Goal: Task Accomplishment & Management: Manage account settings

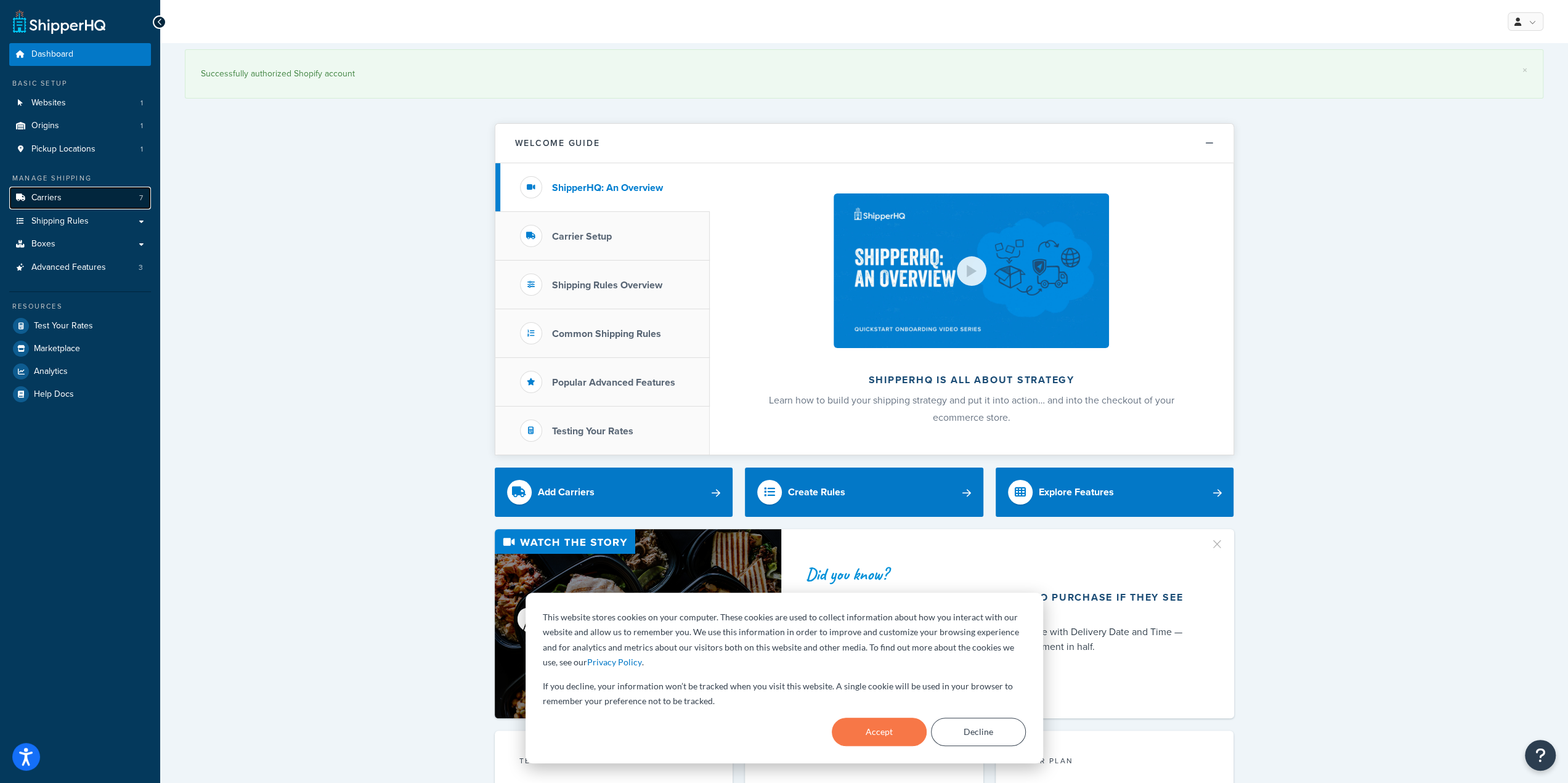
click at [64, 199] on link "Carriers 7" at bounding box center [80, 198] width 142 height 23
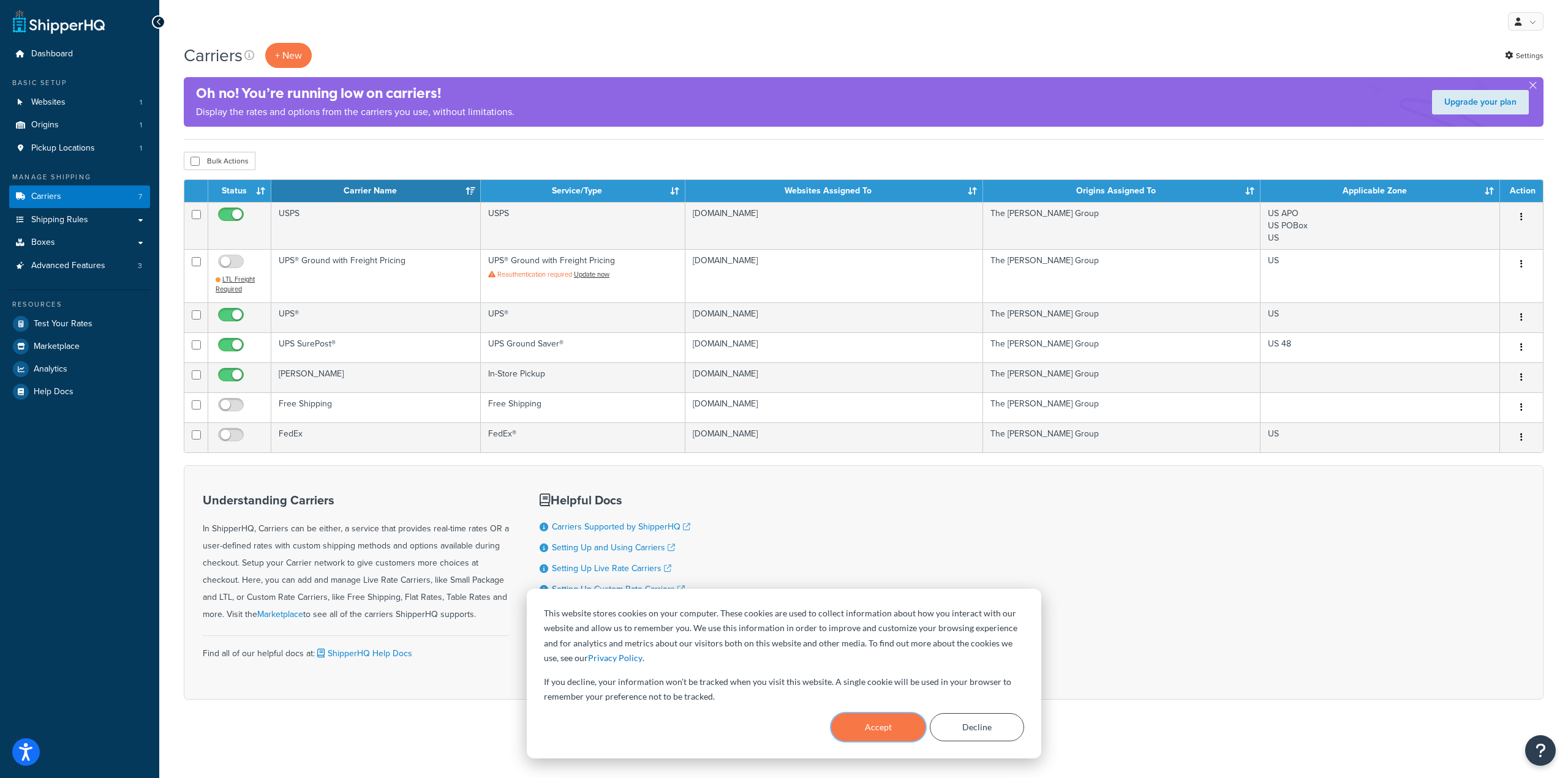
click at [877, 726] on button "Accept" at bounding box center [878, 727] width 94 height 28
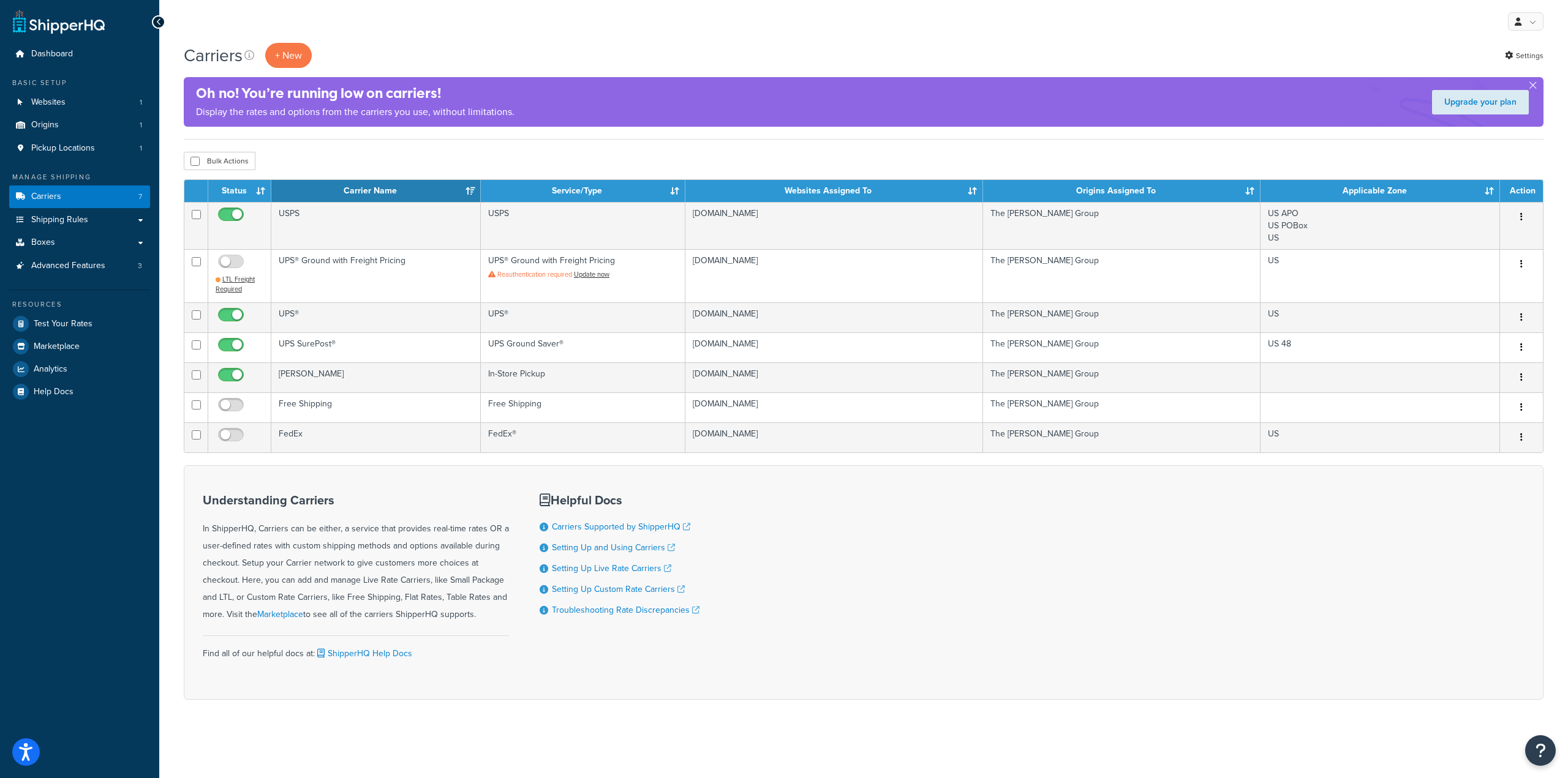
click at [923, 549] on div "Understanding Carriers In ShipperHQ, Carriers can be either, a service that pro…" at bounding box center [863, 583] width 1359 height 235
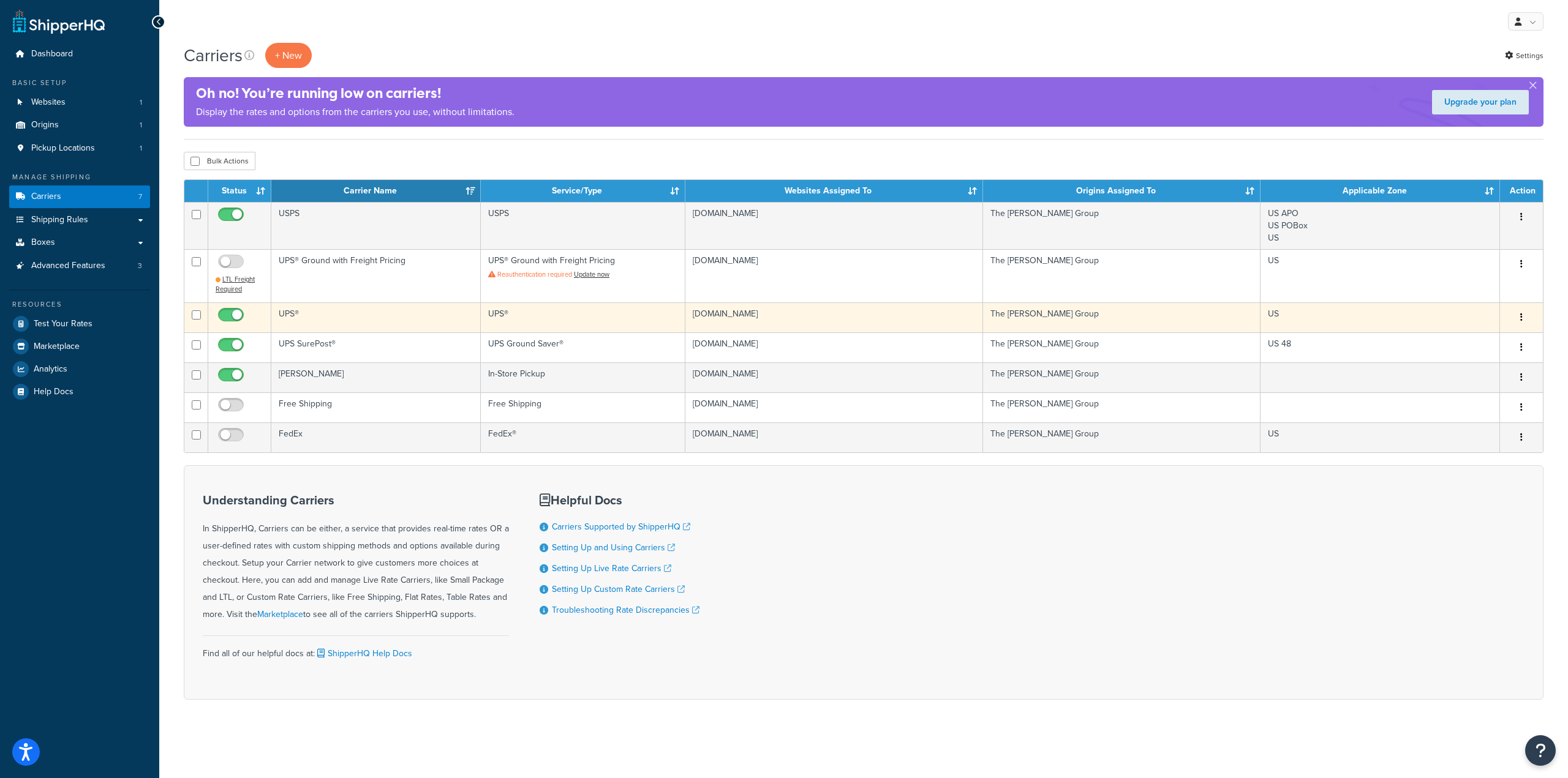
click at [314, 317] on td "UPS®" at bounding box center [376, 317] width 209 height 30
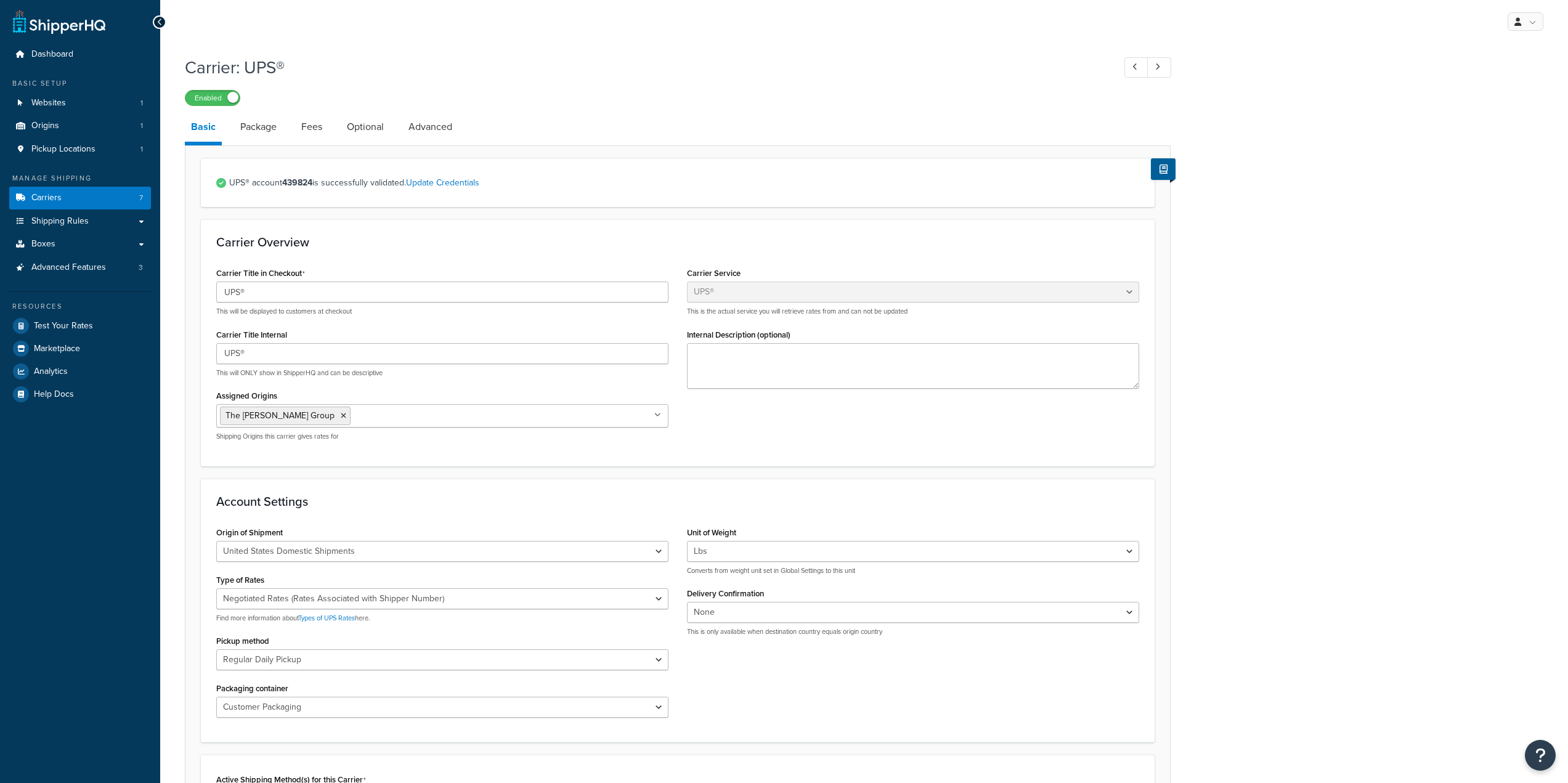
select select "ups"
click at [276, 123] on link "Package" at bounding box center [259, 127] width 49 height 30
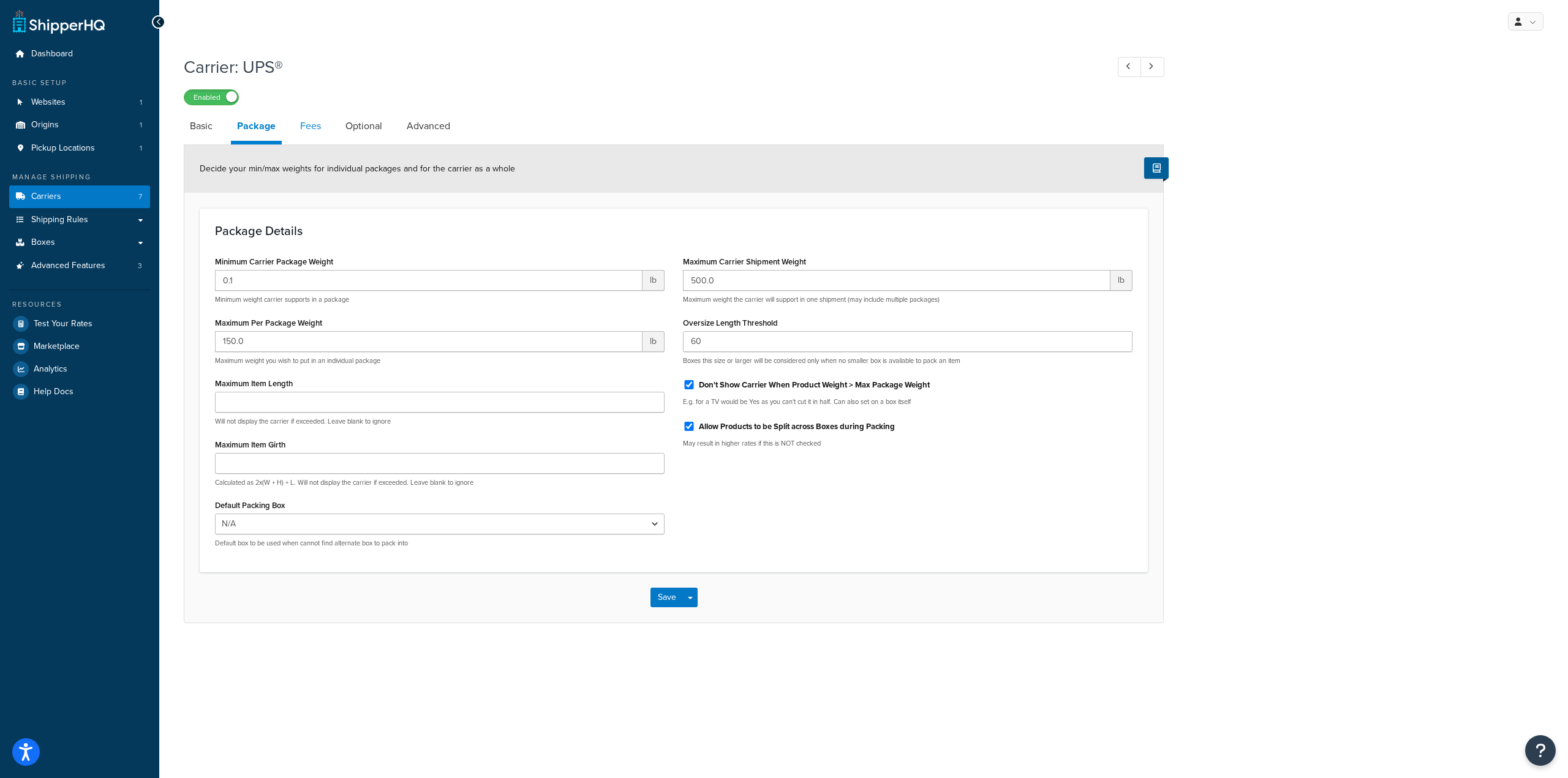
click at [311, 129] on link "Fees" at bounding box center [311, 126] width 33 height 29
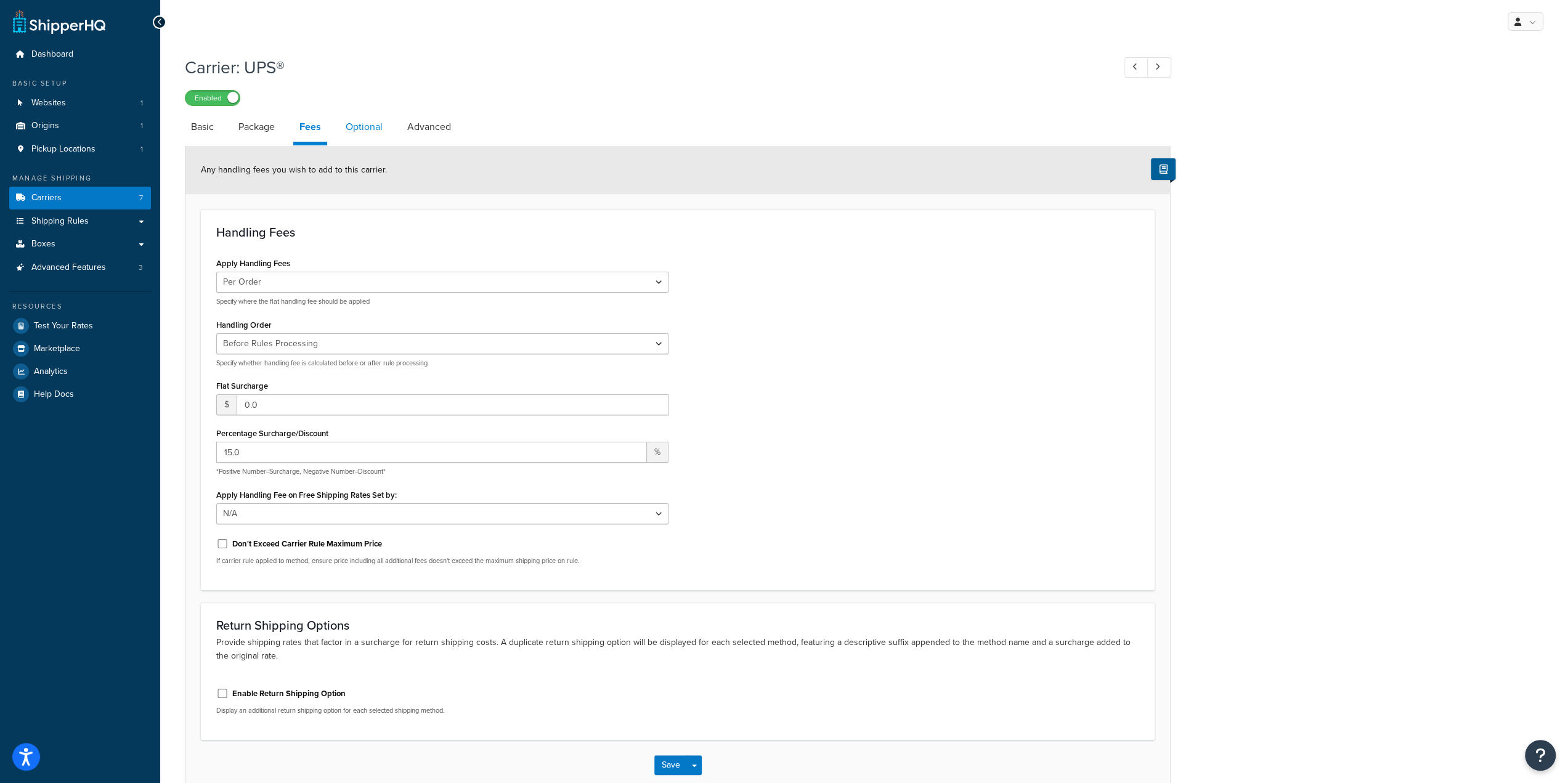
click at [356, 131] on link "Optional" at bounding box center [364, 127] width 49 height 30
select select "residential"
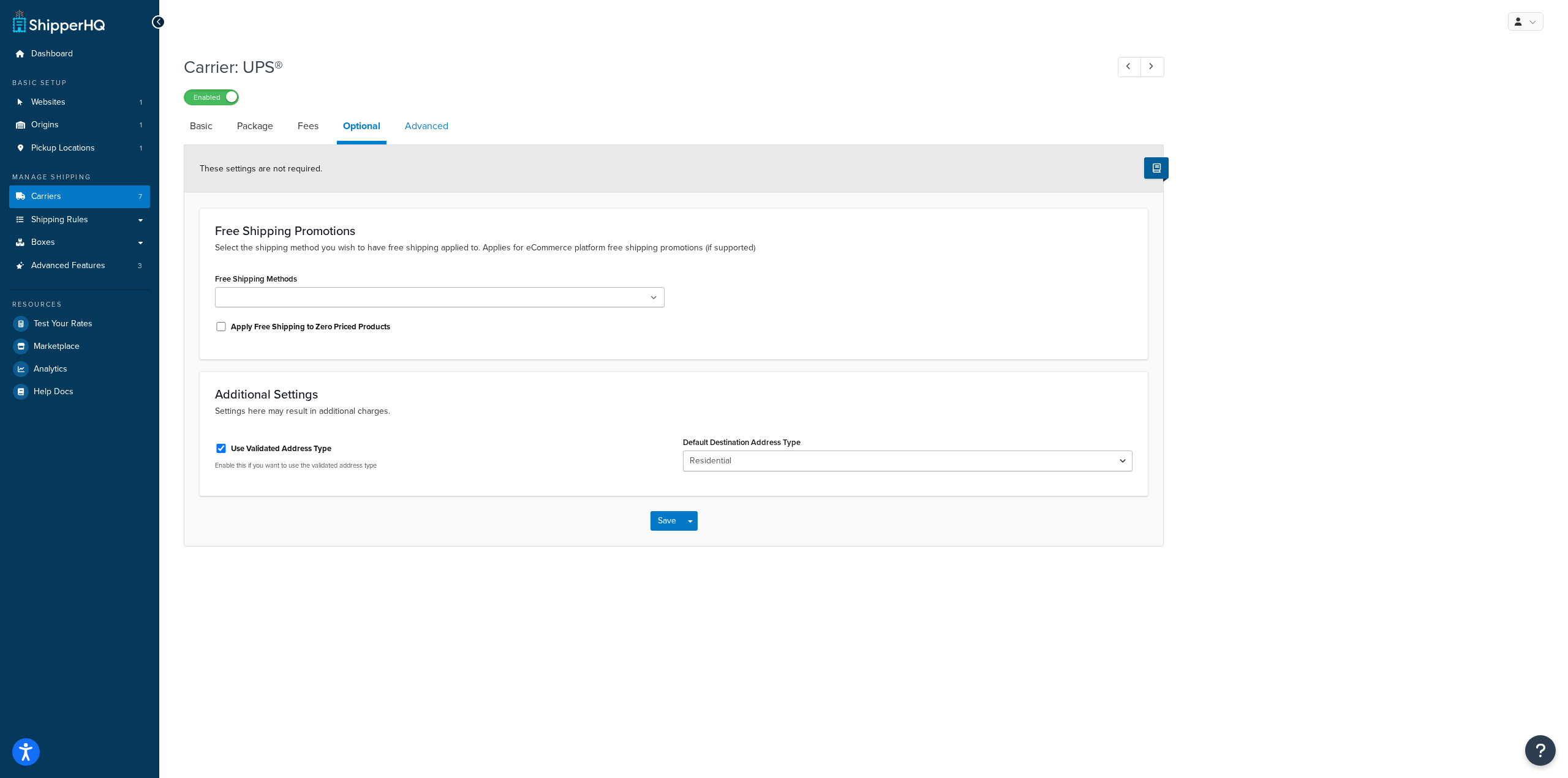
click at [433, 133] on link "Advanced" at bounding box center [426, 126] width 55 height 29
select select "false"
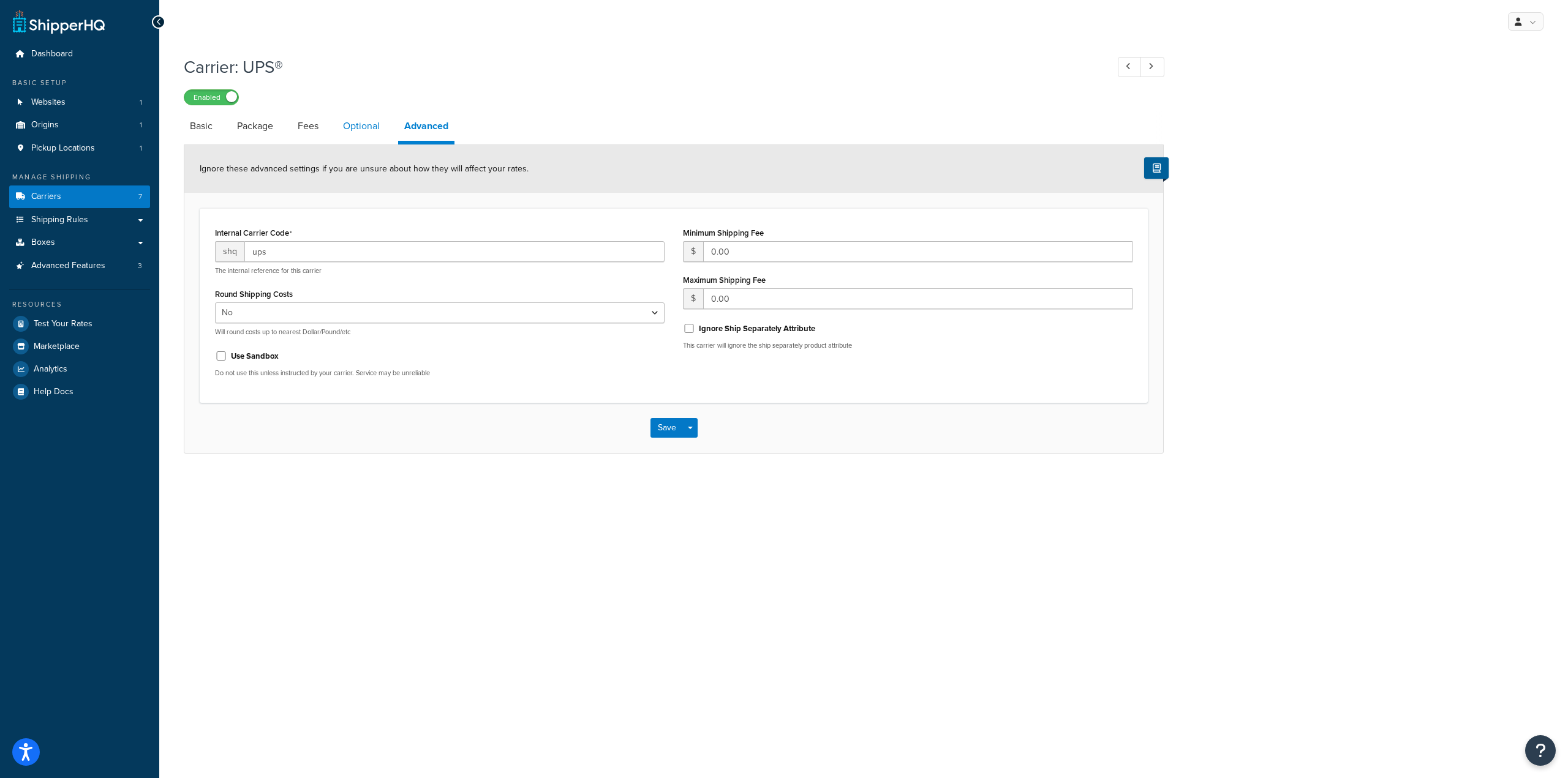
click at [374, 131] on link "Optional" at bounding box center [361, 126] width 49 height 29
select select "residential"
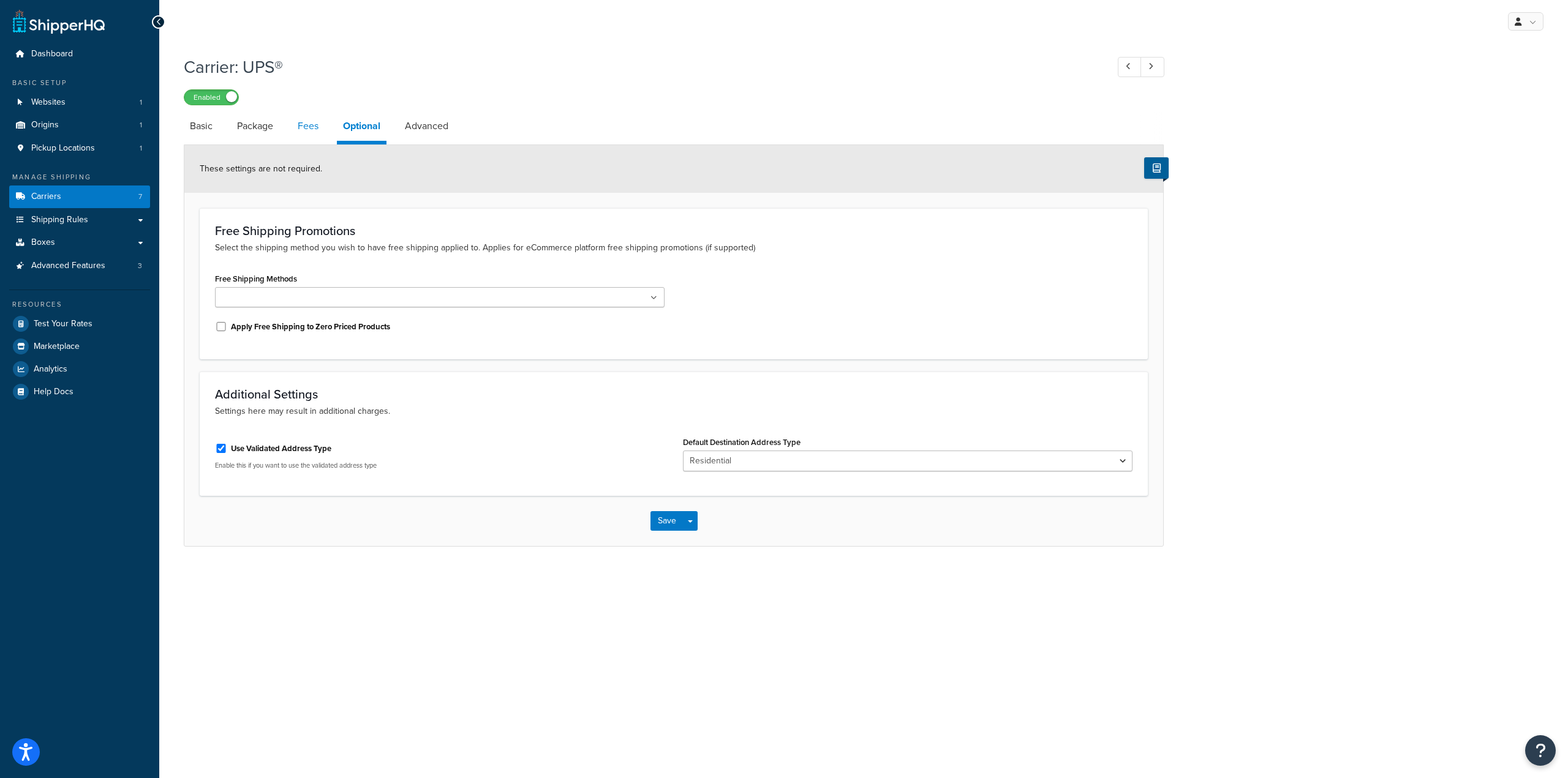
click at [313, 129] on link "Fees" at bounding box center [308, 126] width 33 height 29
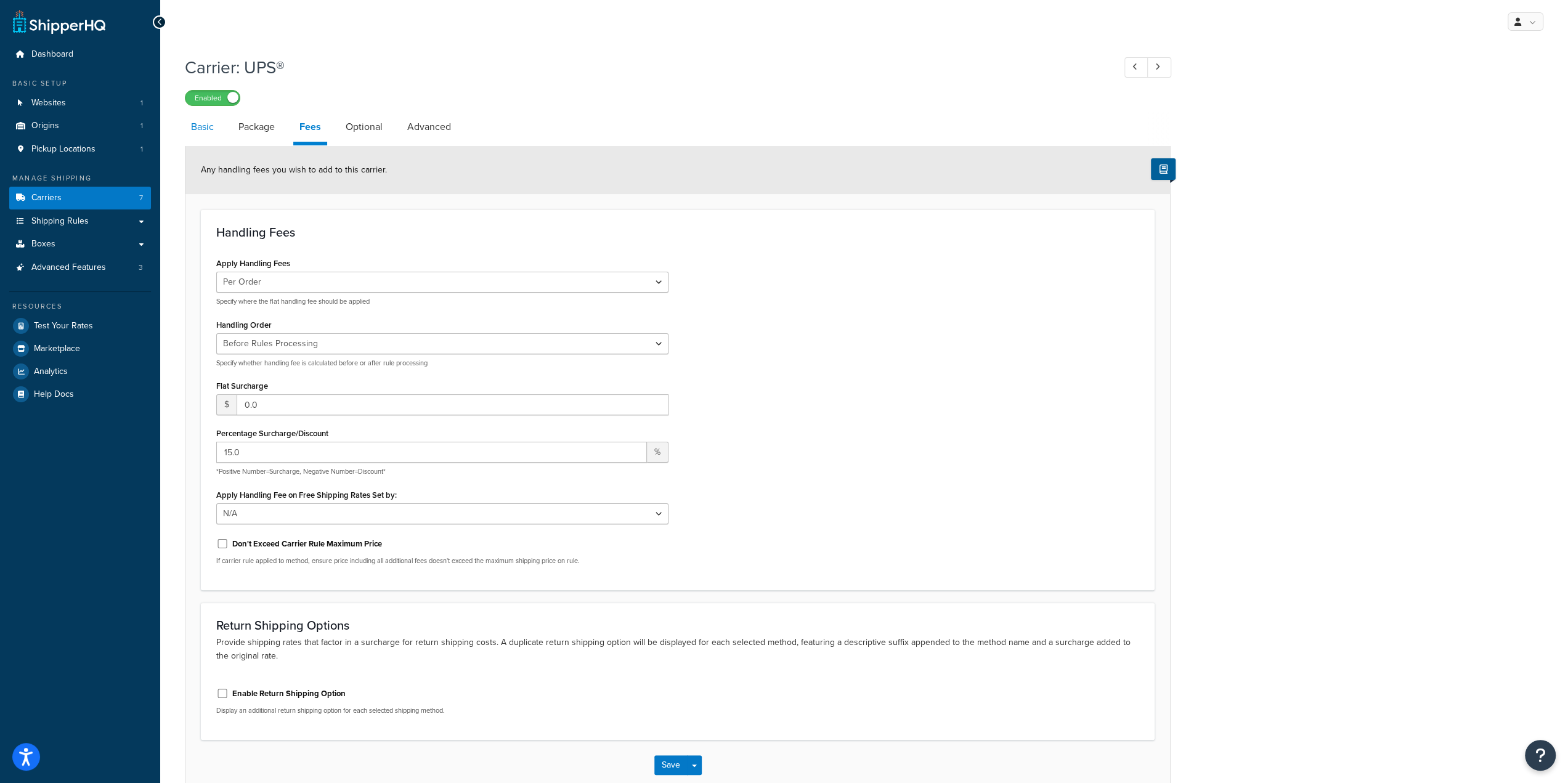
click at [211, 126] on link "Basic" at bounding box center [202, 127] width 35 height 30
select select "ups"
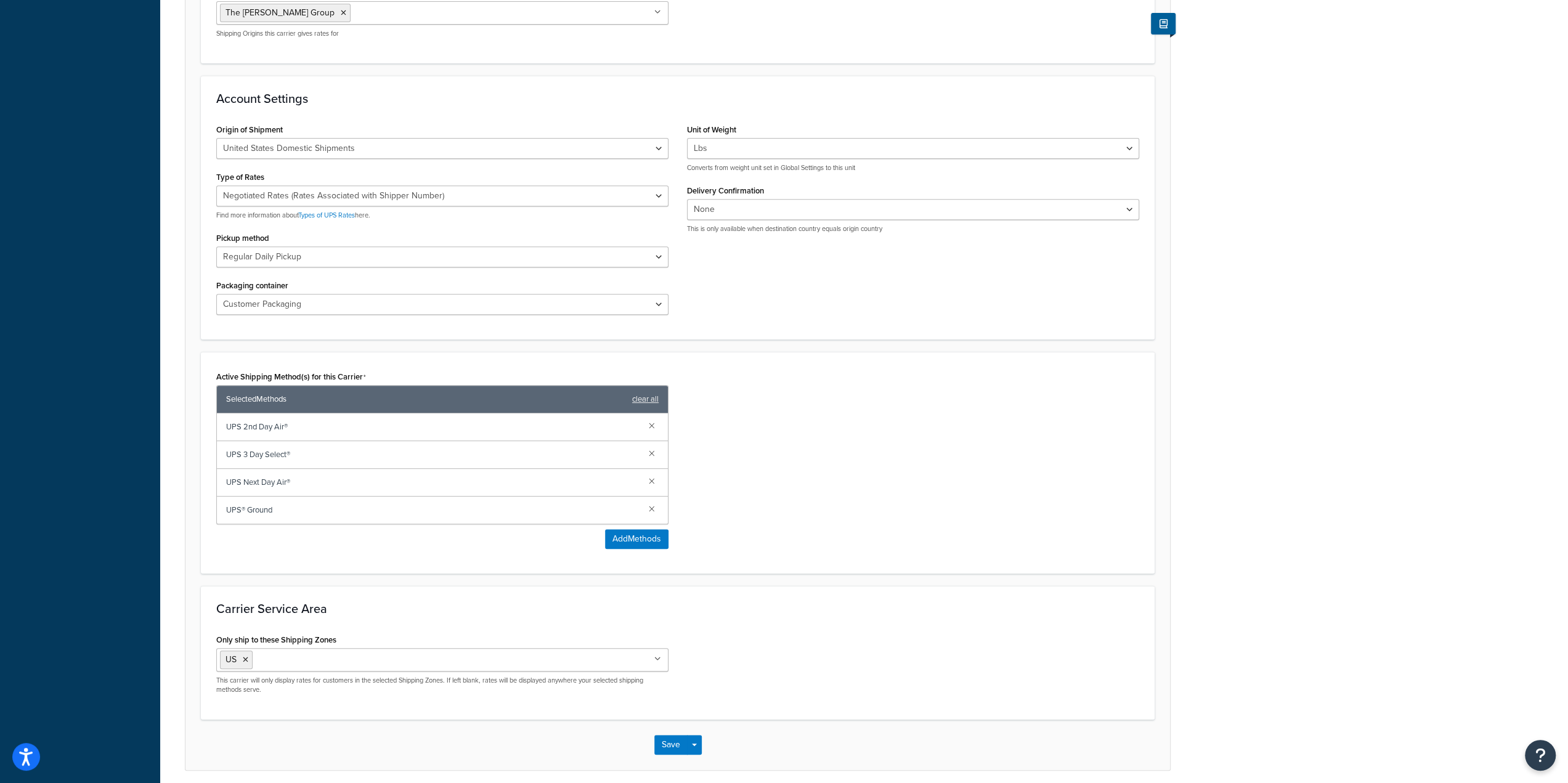
scroll to position [447, 0]
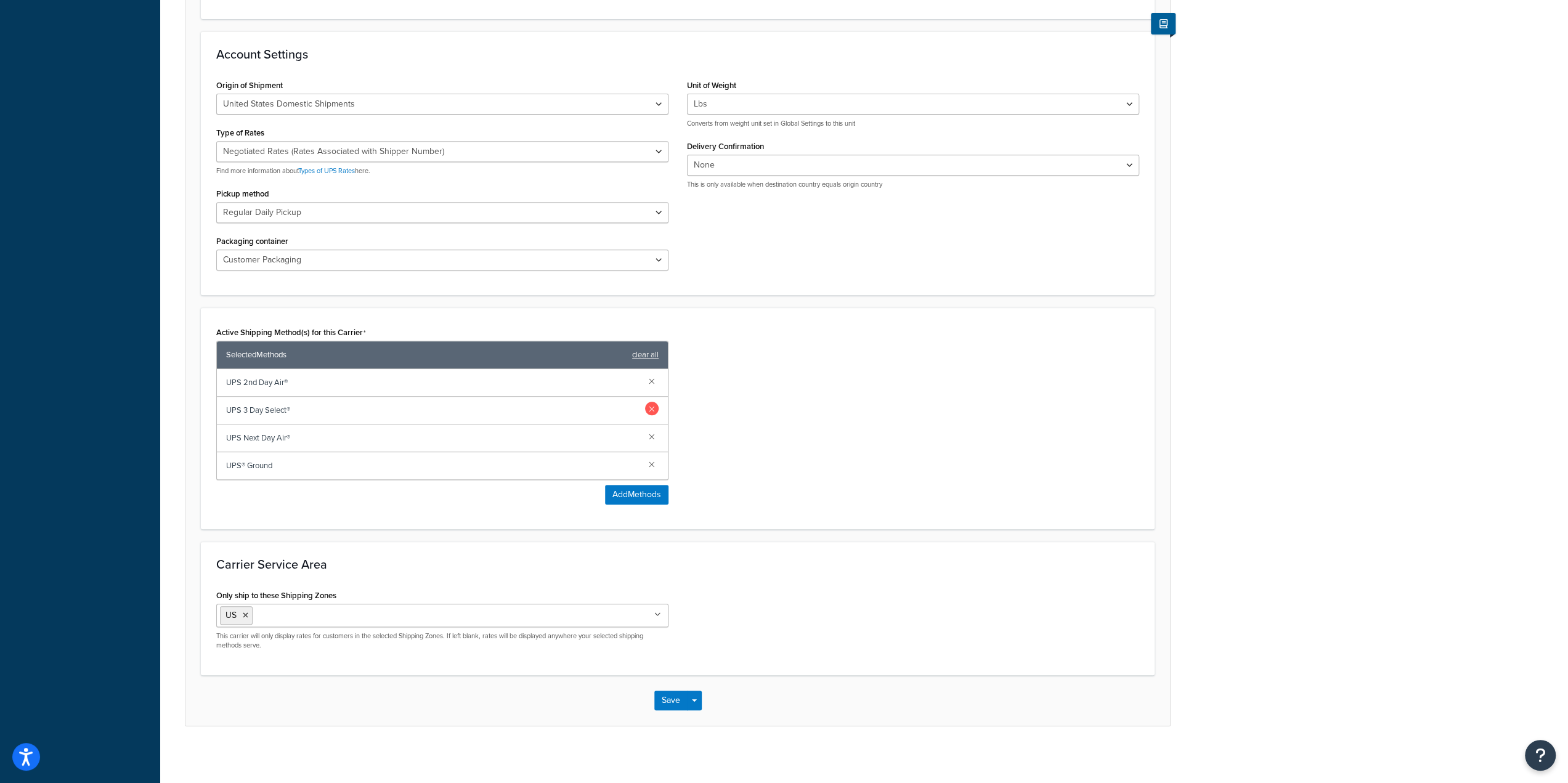
click at [653, 402] on link at bounding box center [651, 408] width 13 height 13
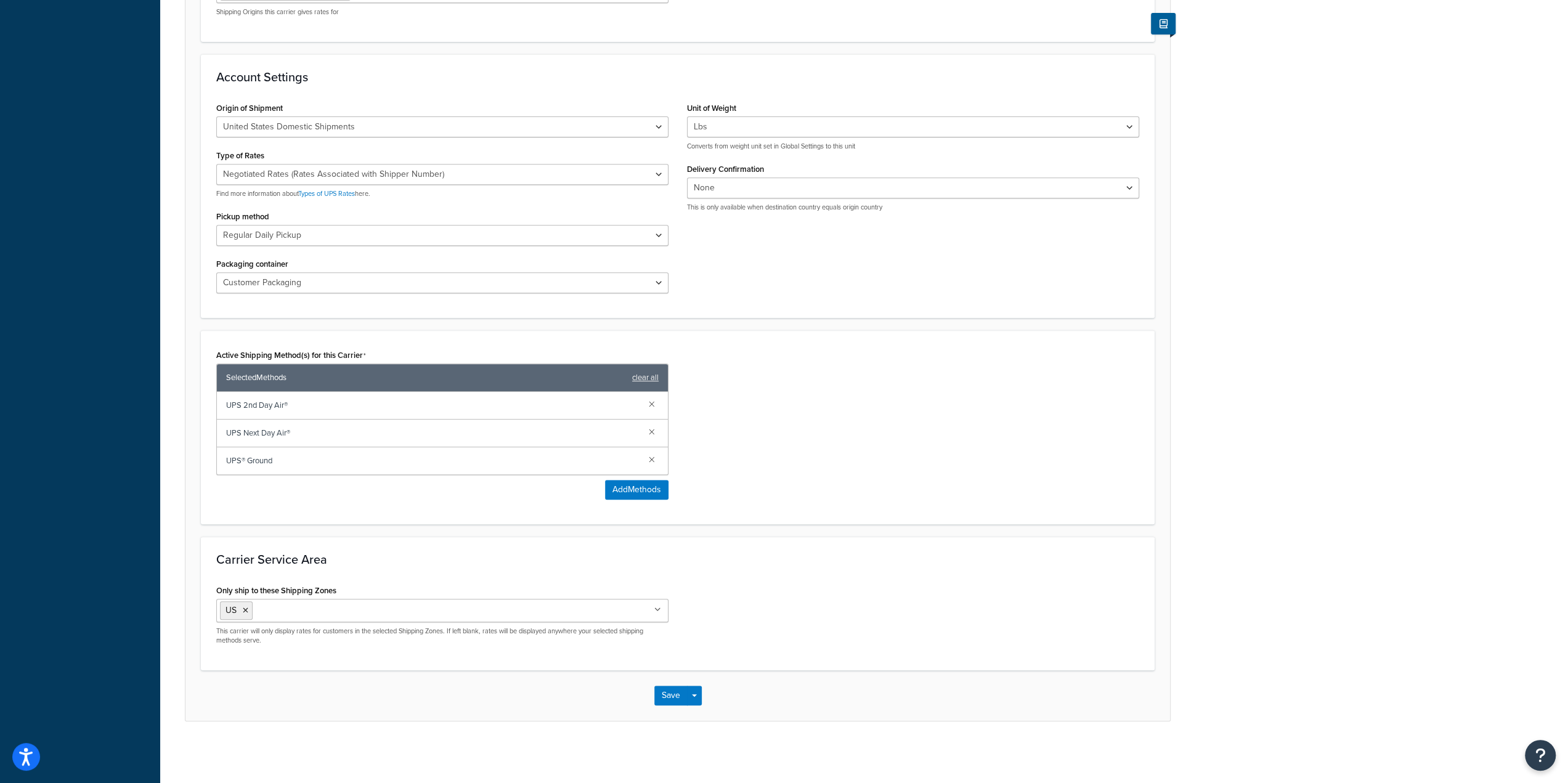
scroll to position [420, 0]
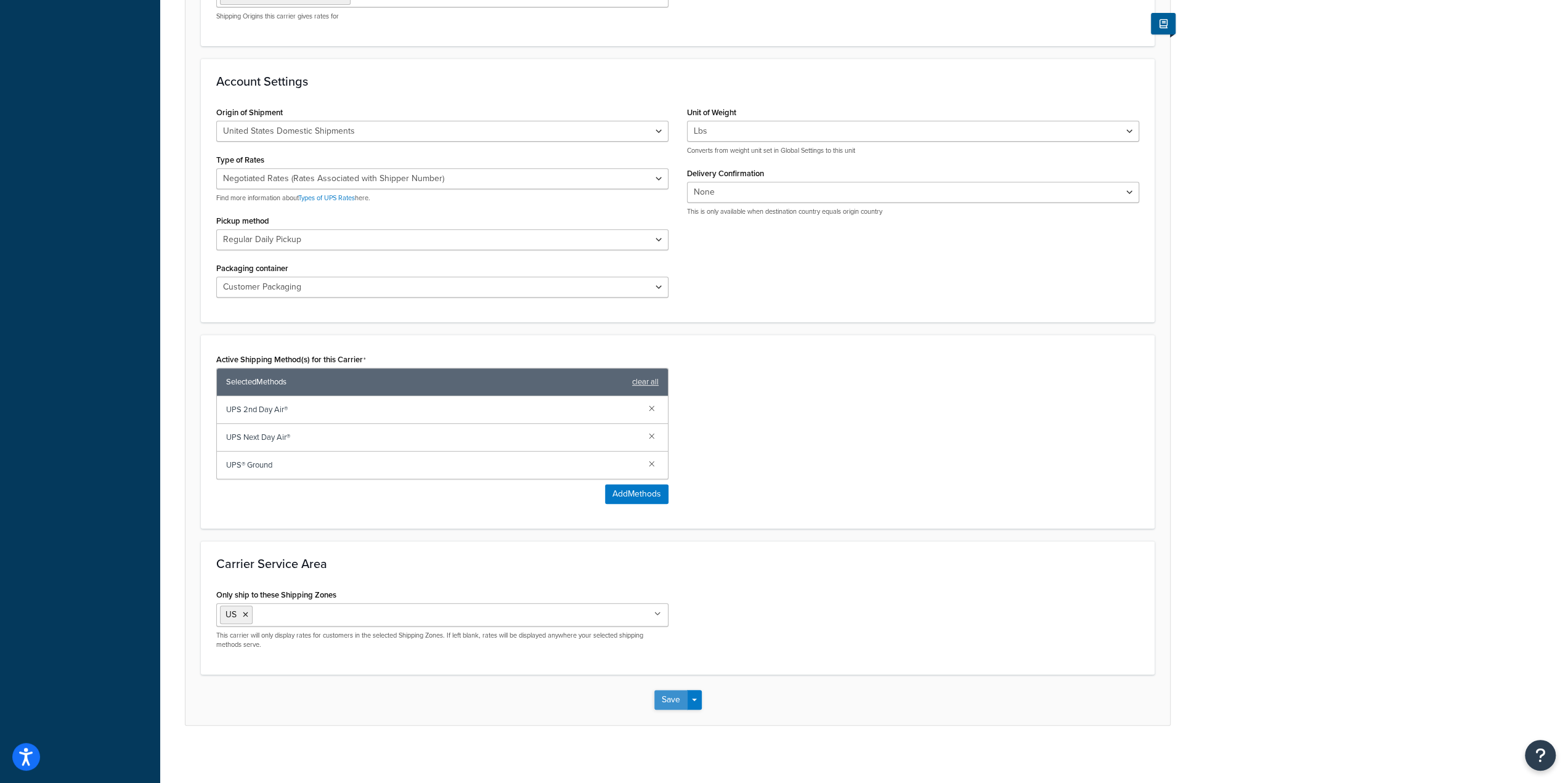
drag, startPoint x: 665, startPoint y: 698, endPoint x: 644, endPoint y: 676, distance: 30.4
click at [665, 698] on button "Save" at bounding box center [671, 700] width 33 height 20
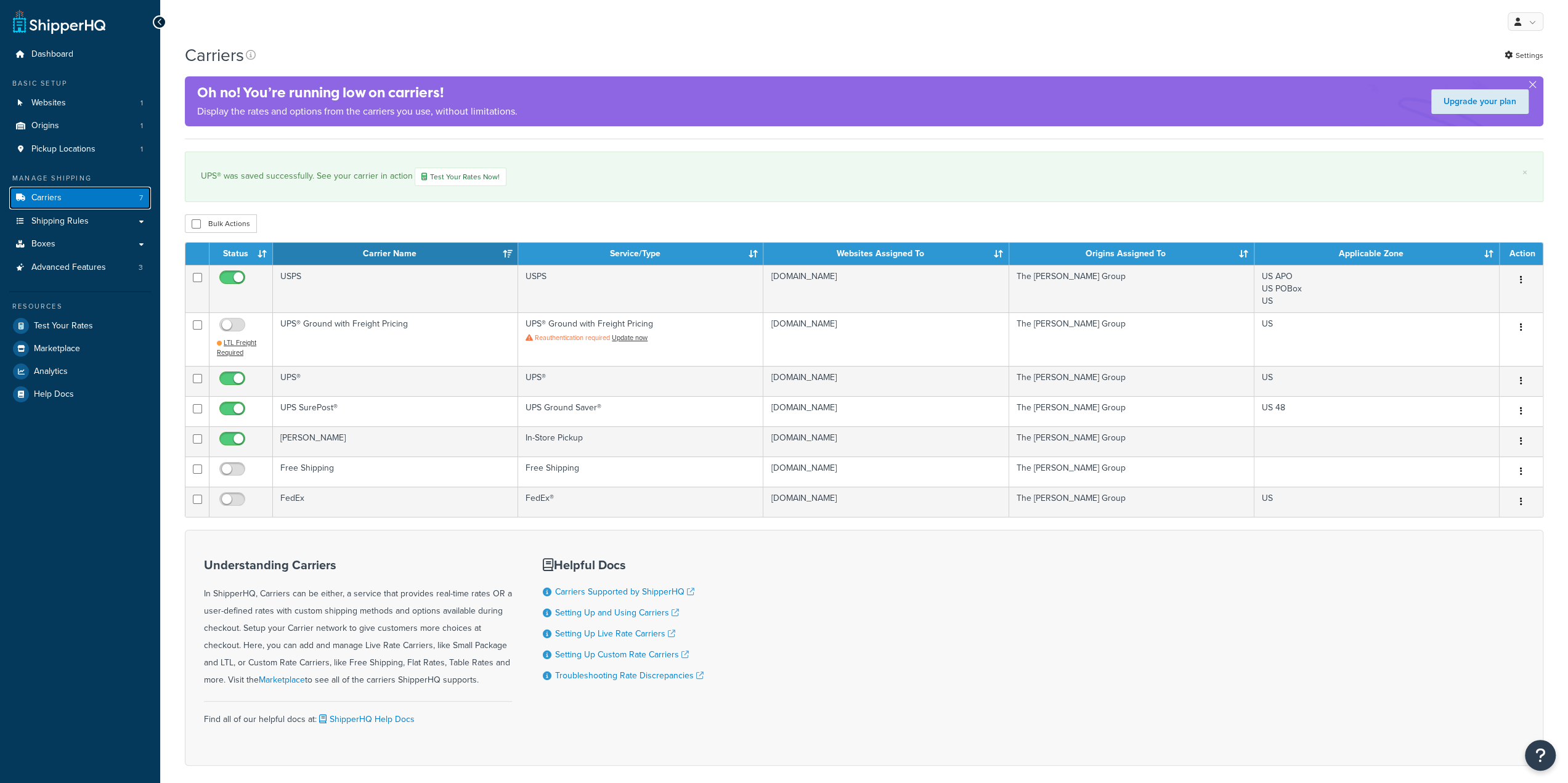
drag, startPoint x: 0, startPoint y: 0, endPoint x: 63, endPoint y: 194, distance: 204.0
click at [63, 194] on link "Carriers 7" at bounding box center [80, 198] width 142 height 23
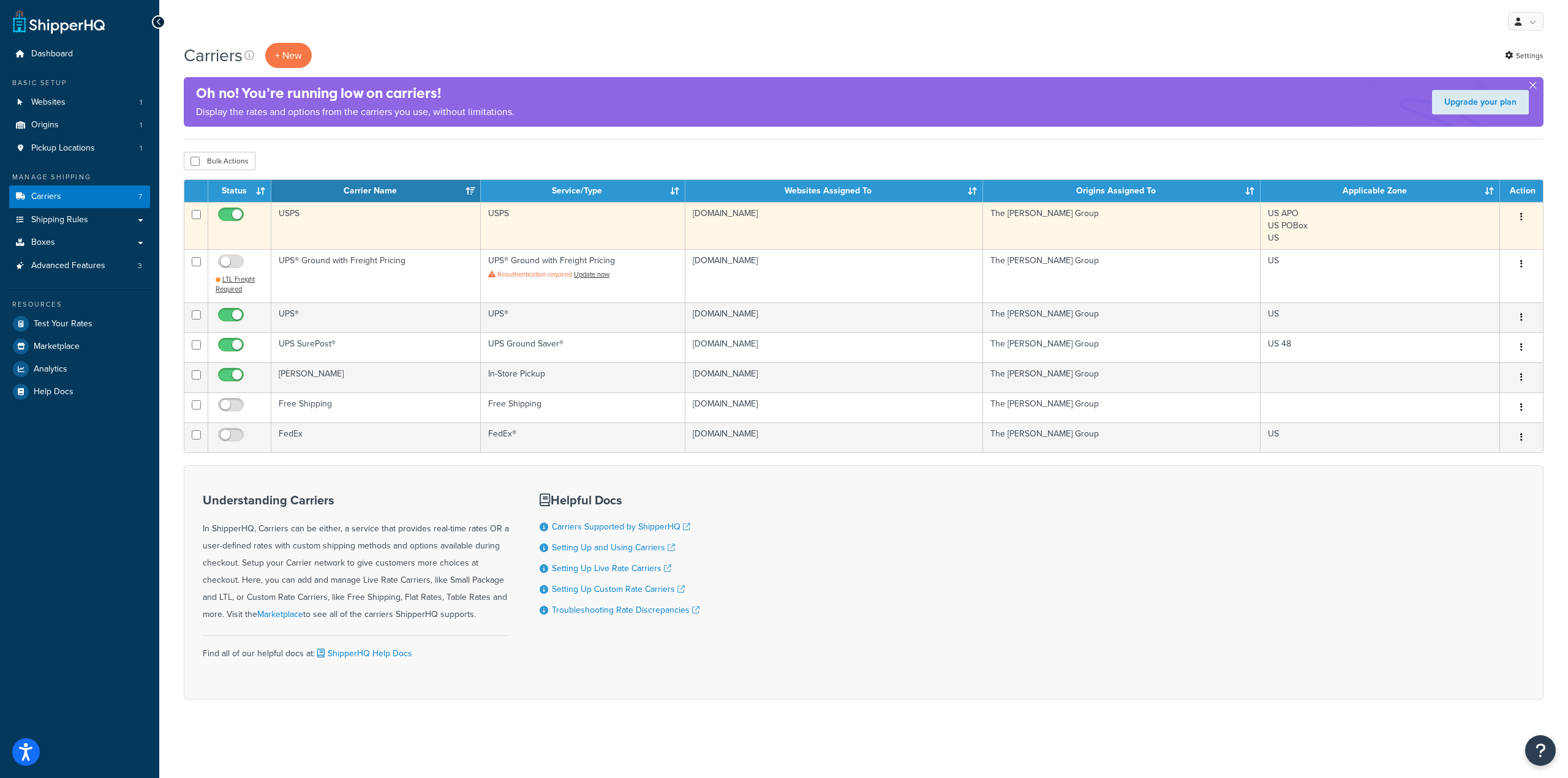
click at [307, 212] on td "USPS" at bounding box center [376, 226] width 209 height 47
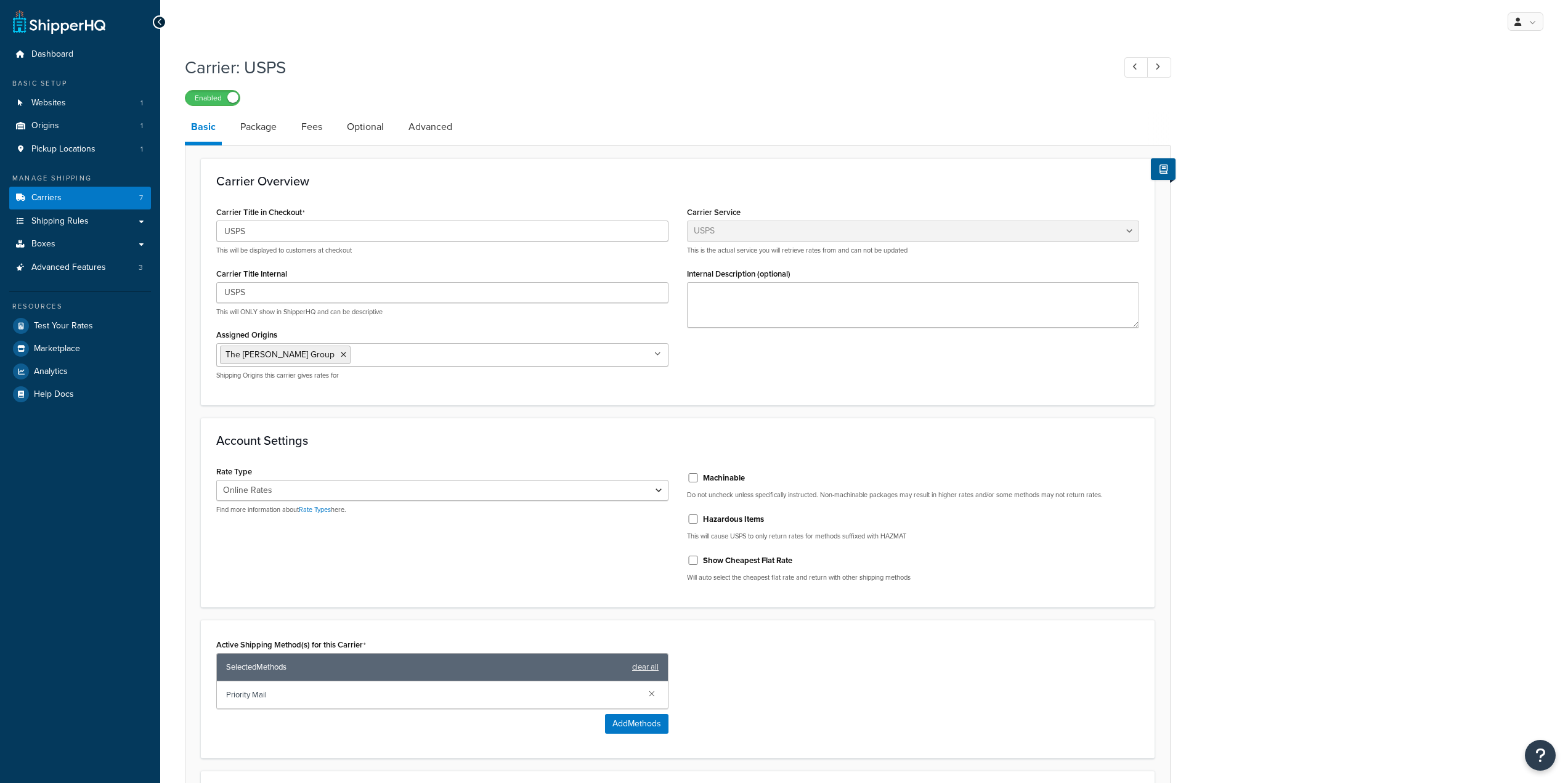
select select "usps"
select select "ONLINE"
